Goal: Task Accomplishment & Management: Manage account settings

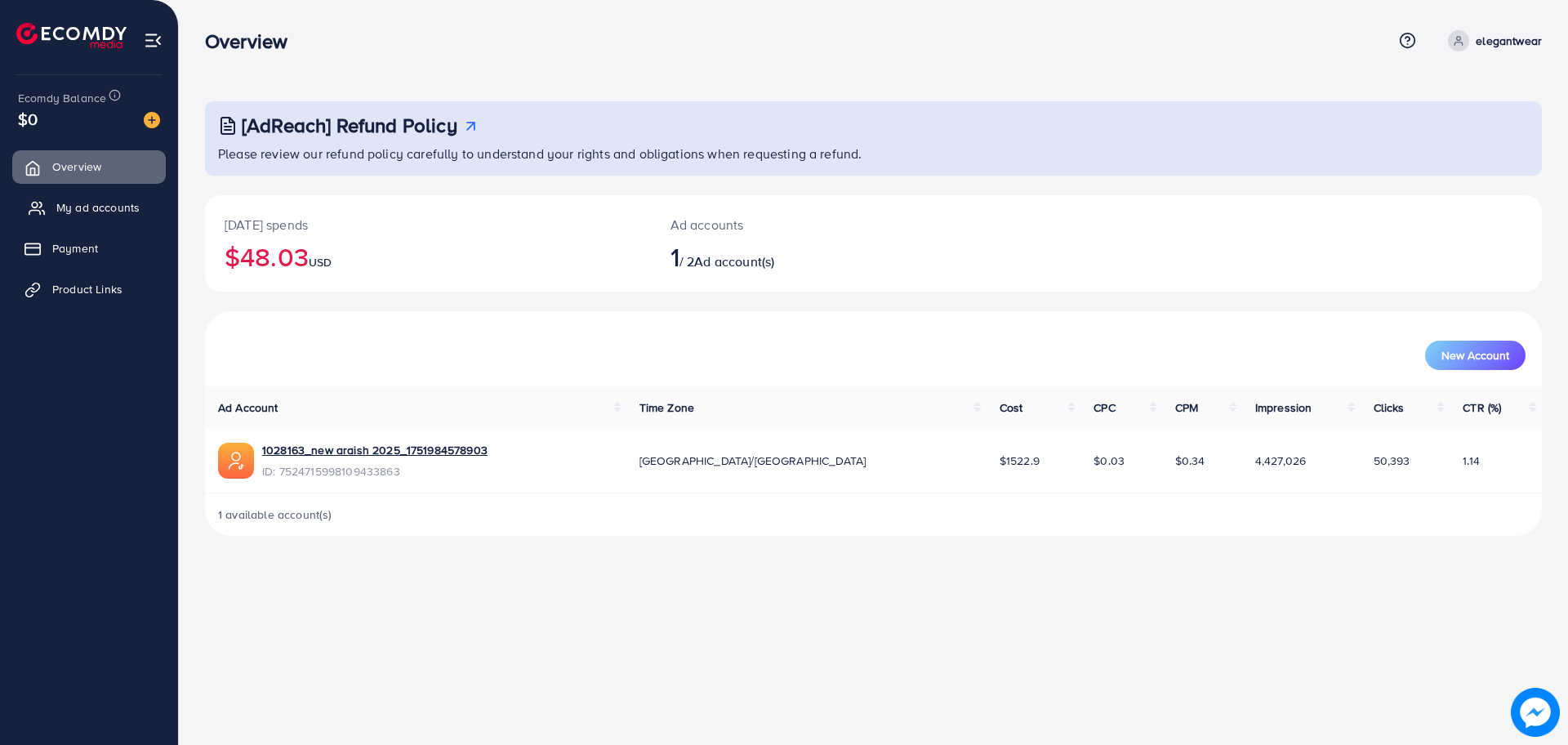
click at [97, 213] on span "My ad accounts" at bounding box center [98, 207] width 84 height 16
